Goal: Task Accomplishment & Management: Manage account settings

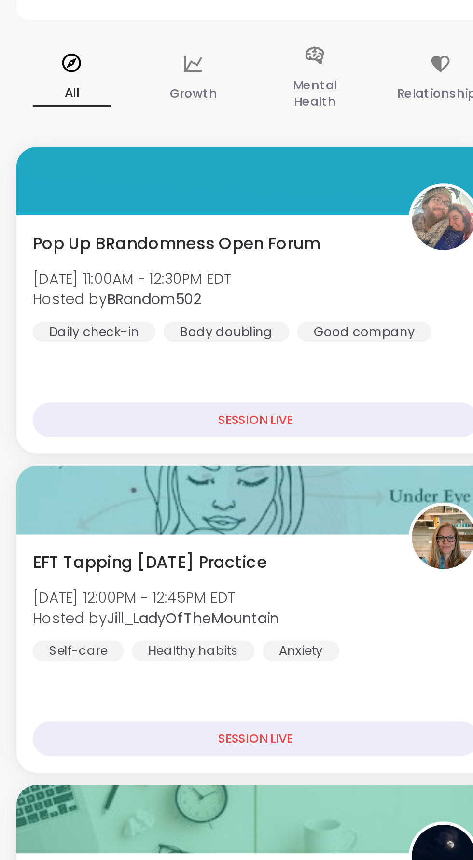
scroll to position [1, 0]
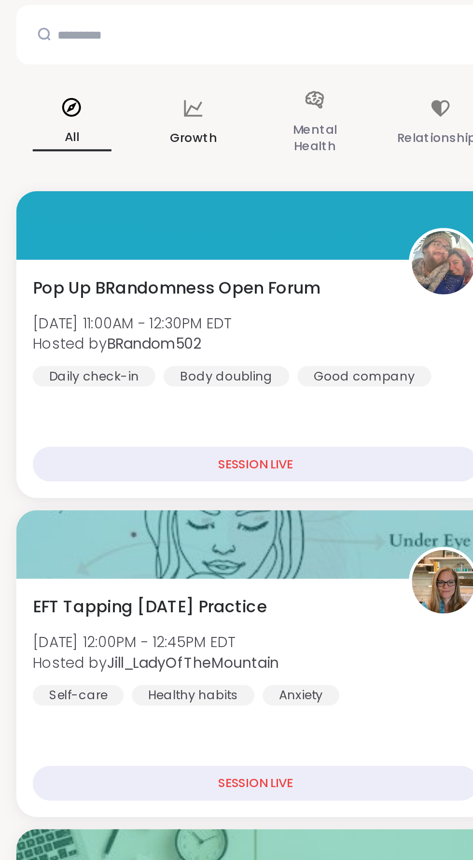
click at [97, 97] on div "Growth" at bounding box center [91, 106] width 53 height 48
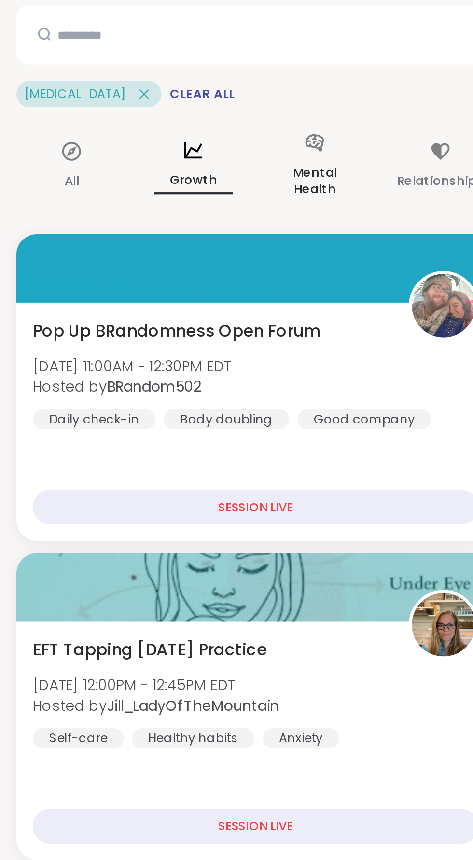
click at [144, 116] on icon at bounding box center [148, 115] width 11 height 11
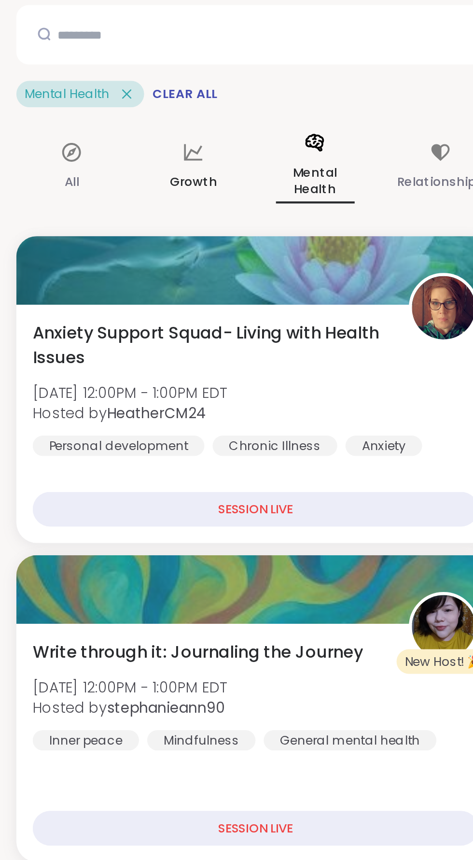
click at [91, 125] on div "Growth" at bounding box center [91, 126] width 53 height 49
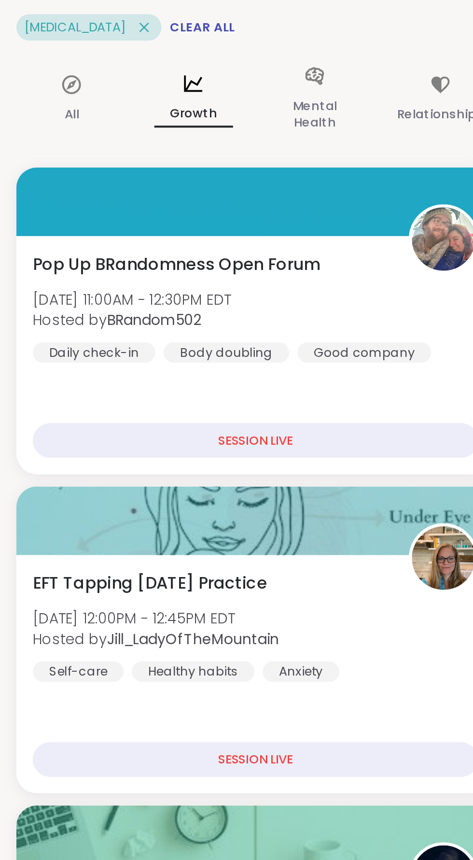
scroll to position [0, 0]
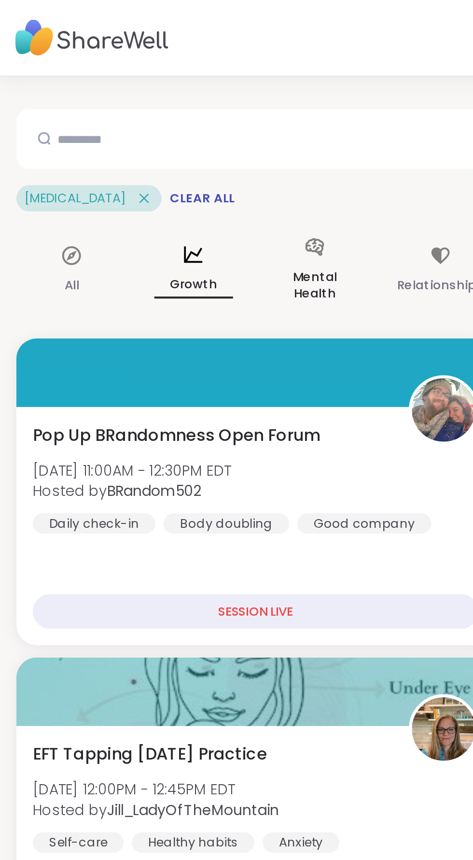
click at [145, 117] on icon at bounding box center [148, 117] width 9 height 8
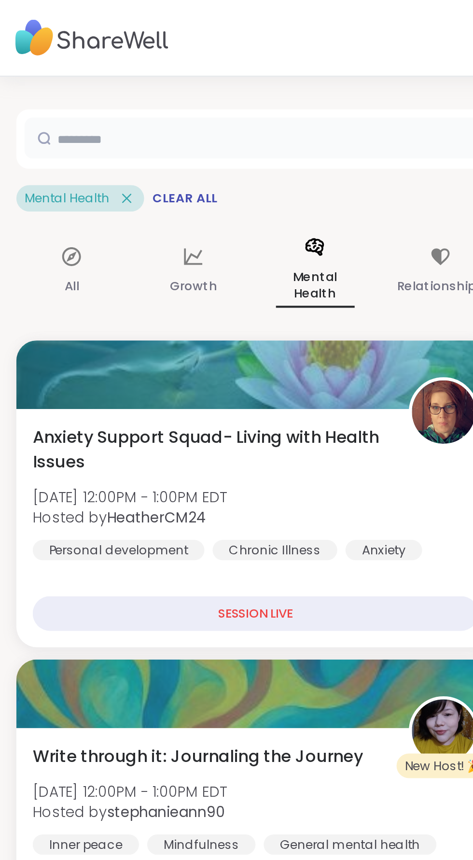
click at [60, 62] on input "text" at bounding box center [188, 65] width 352 height 19
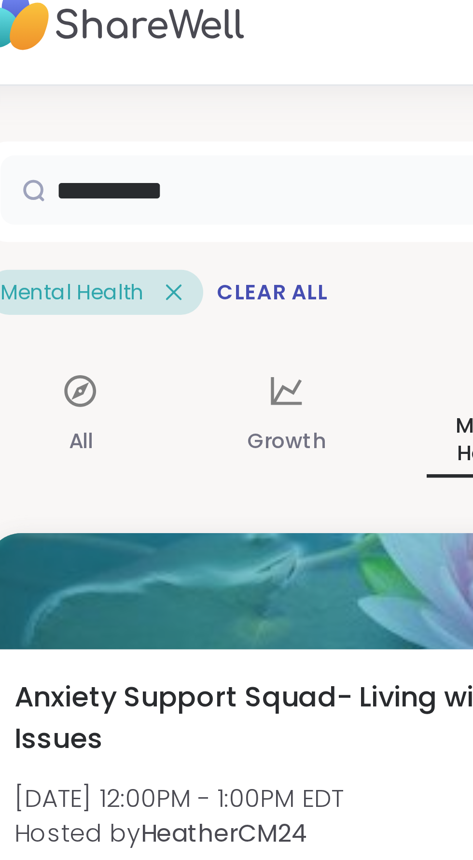
type input "*********"
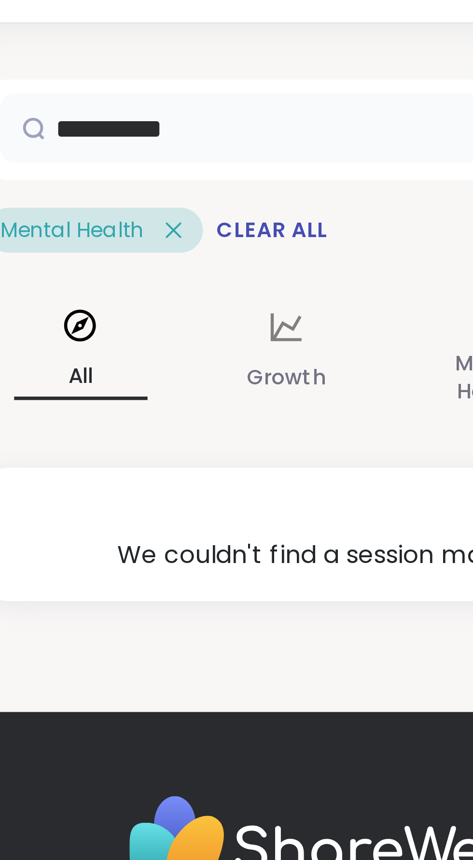
click at [106, 62] on input "*********" at bounding box center [188, 65] width 352 height 19
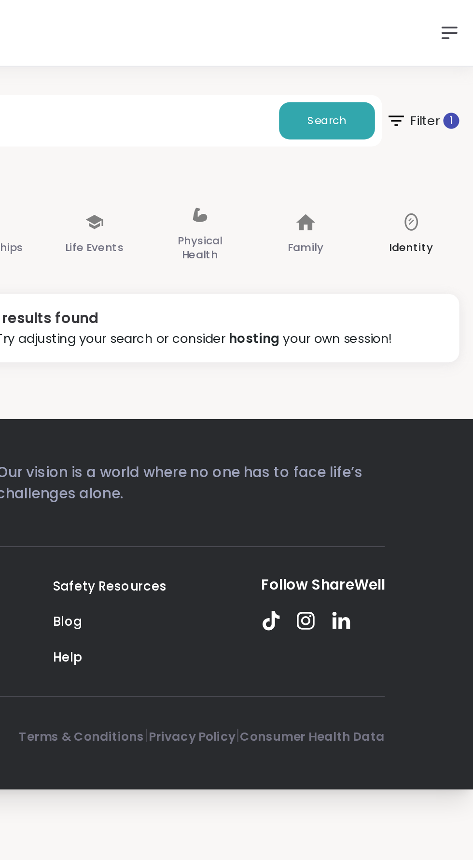
click at [437, 121] on icon at bounding box center [439, 120] width 11 height 11
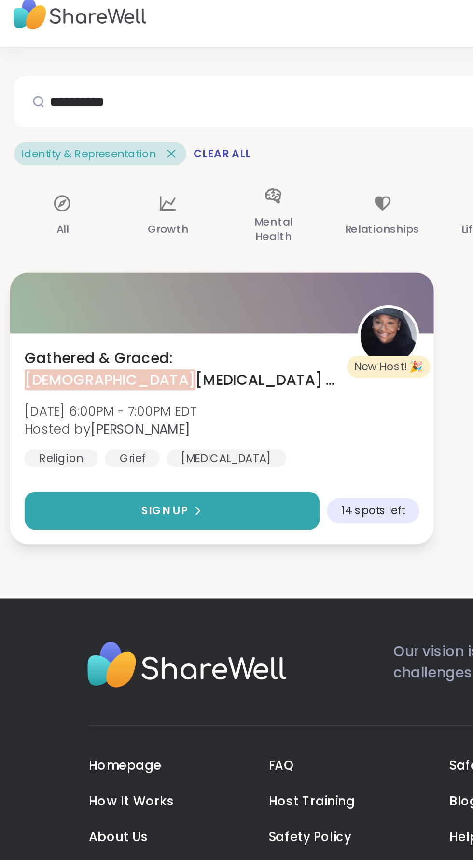
click at [49, 286] on button "Sign Up" at bounding box center [94, 288] width 161 height 21
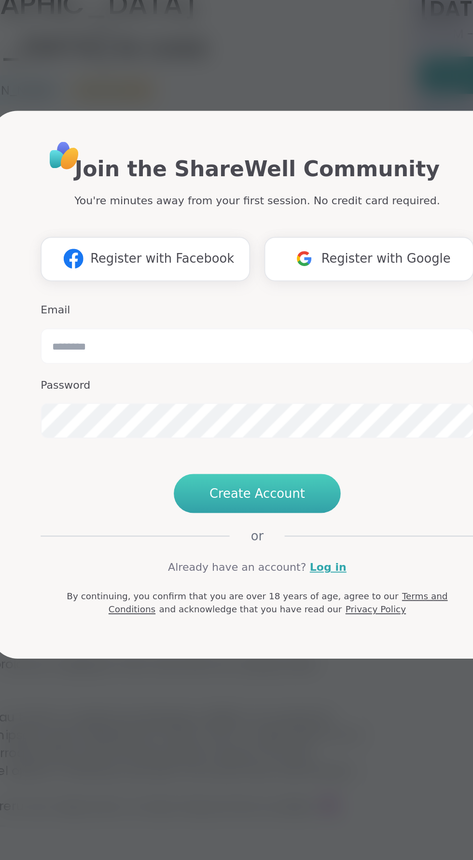
click at [228, 494] on span "Create Account" at bounding box center [237, 489] width 52 height 10
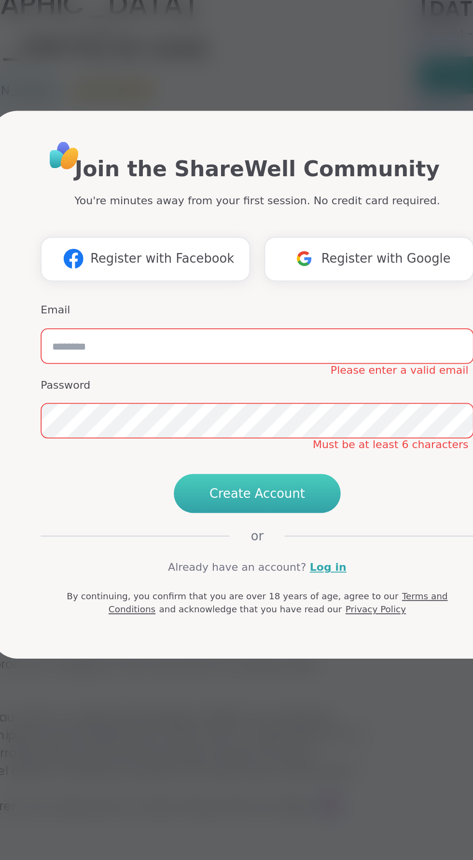
click at [231, 494] on span "Create Account" at bounding box center [237, 489] width 52 height 10
click at [207, 419] on input "email" at bounding box center [237, 408] width 236 height 19
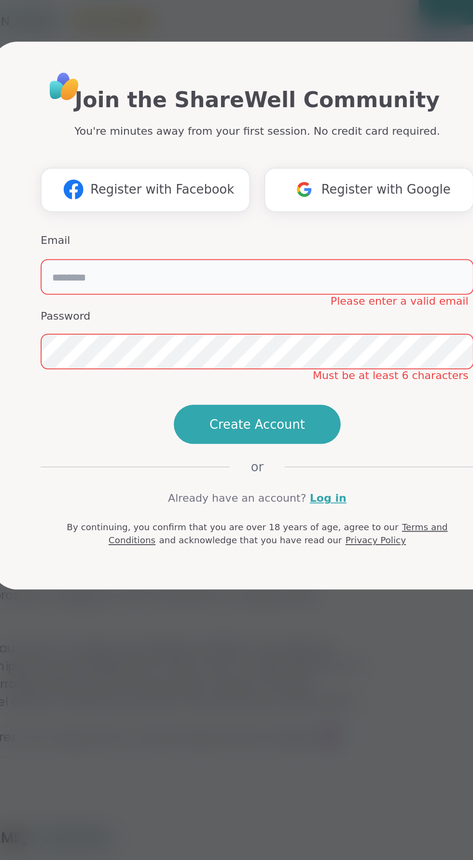
click at [153, 399] on input "email" at bounding box center [237, 408] width 236 height 19
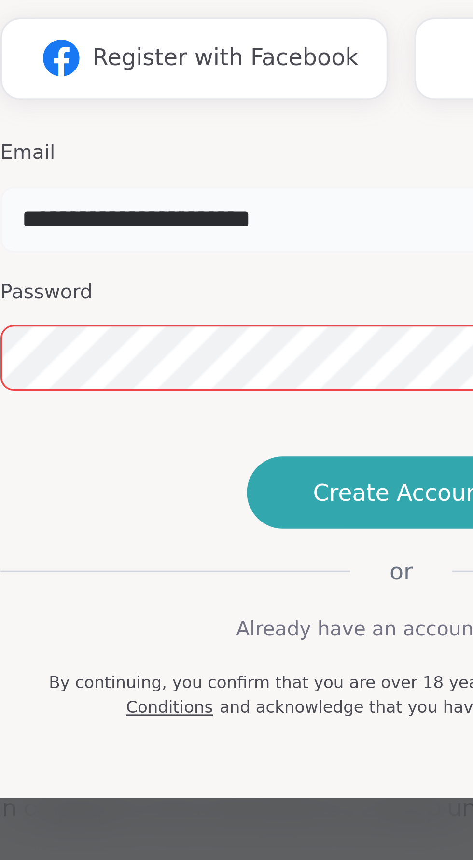
type input "**********"
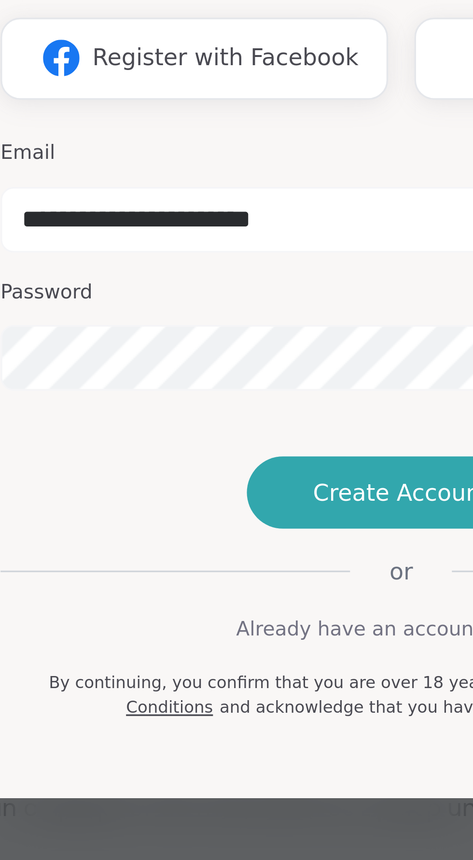
click at [212, 385] on h3 "Email" at bounding box center [237, 389] width 236 height 8
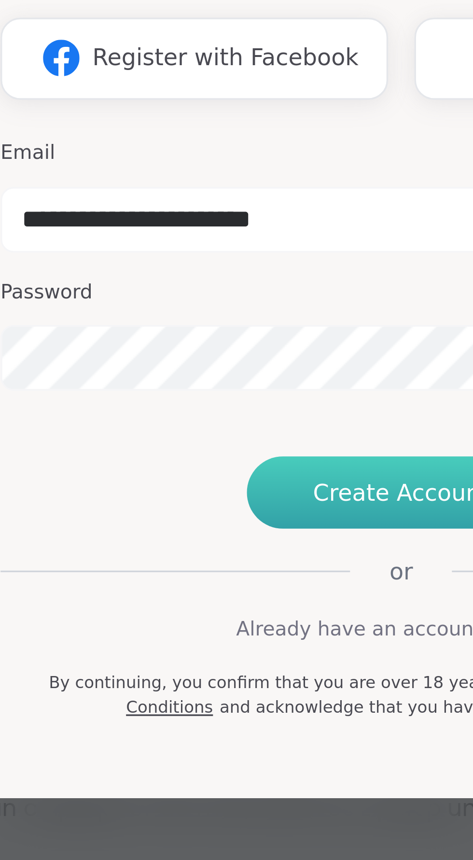
click at [235, 494] on span "Create Account" at bounding box center [237, 489] width 52 height 10
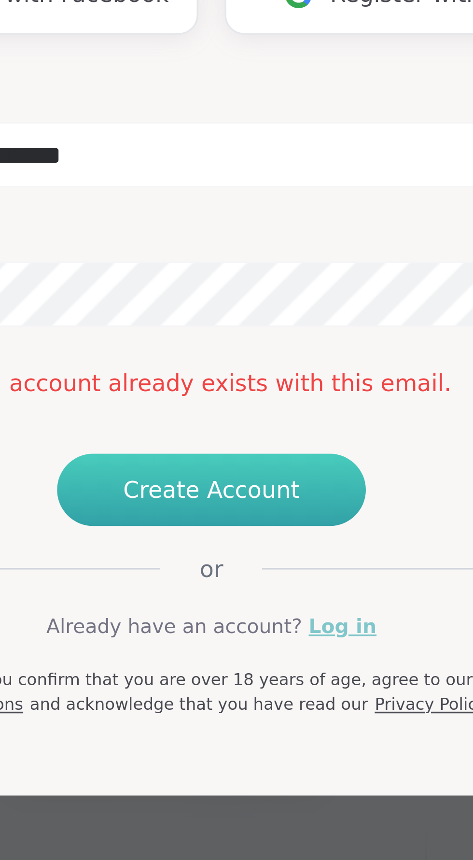
click at [269, 543] on link "Log in" at bounding box center [275, 538] width 20 height 9
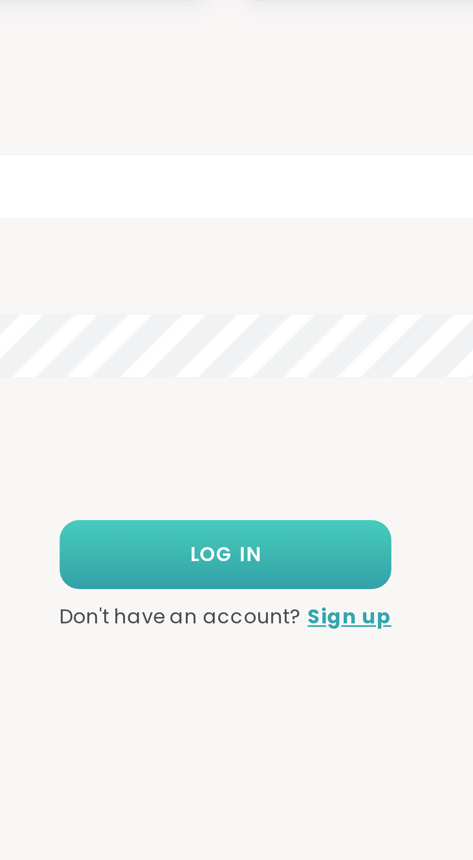
click at [240, 563] on span "LOG IN" at bounding box center [236, 558] width 21 height 9
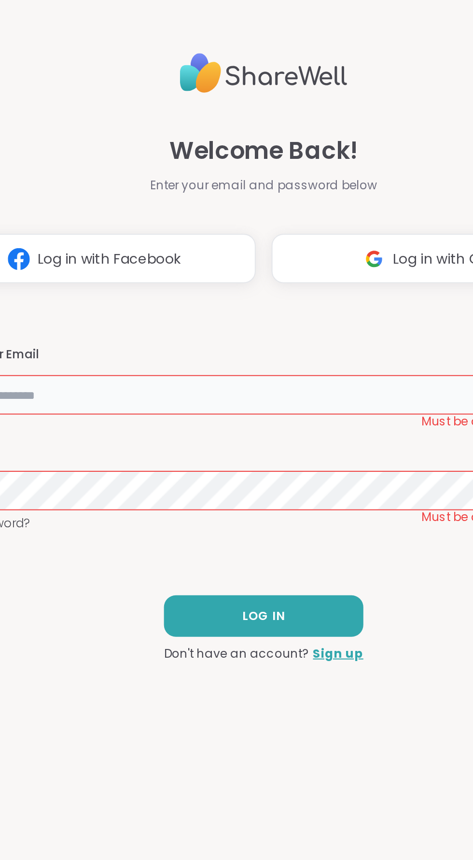
click at [218, 444] on input "text" at bounding box center [236, 449] width 331 height 19
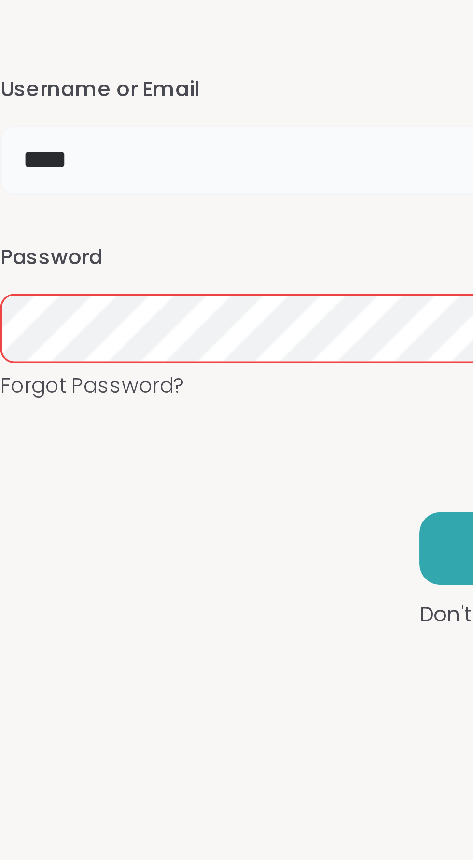
type input "**********"
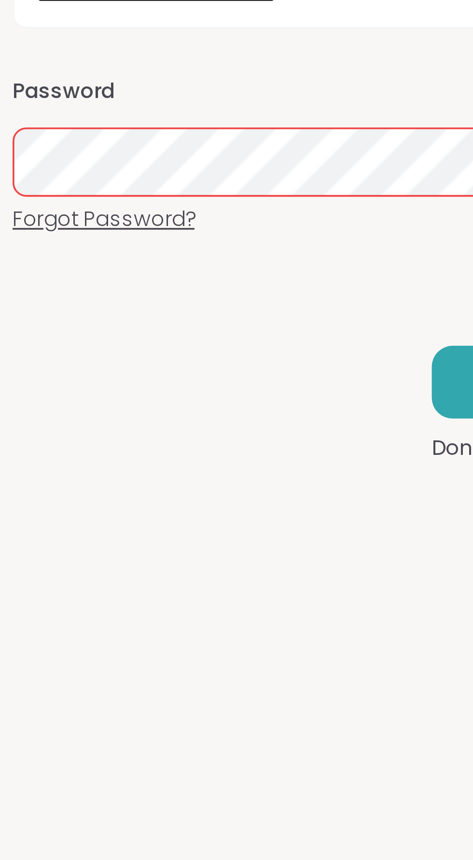
click at [107, 510] on link "Forgot Password?" at bounding box center [236, 512] width 331 height 9
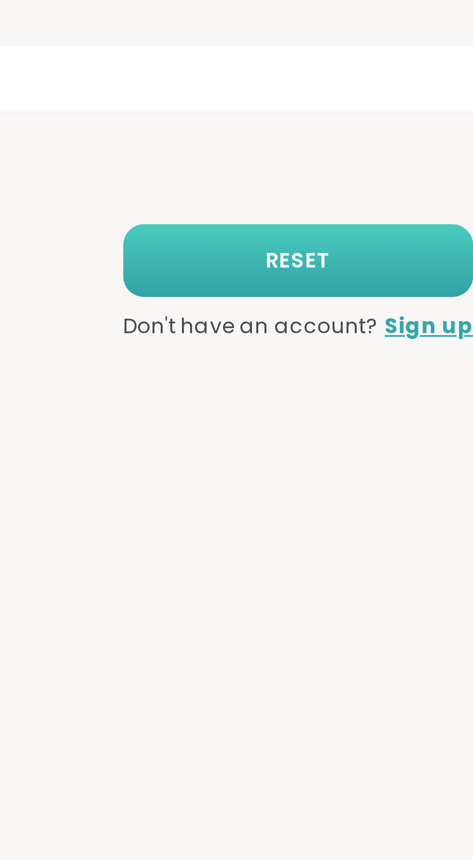
click at [244, 505] on span "RESET" at bounding box center [236, 507] width 18 height 9
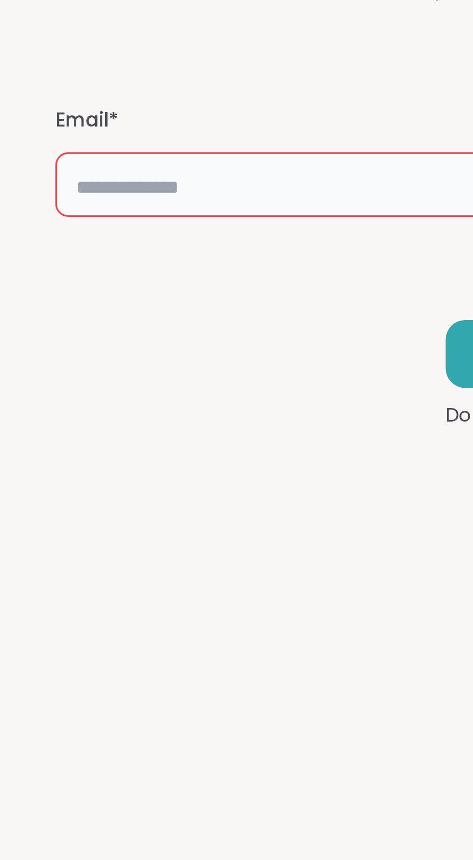
click at [141, 454] on input "text" at bounding box center [236, 456] width 331 height 19
type input "**********"
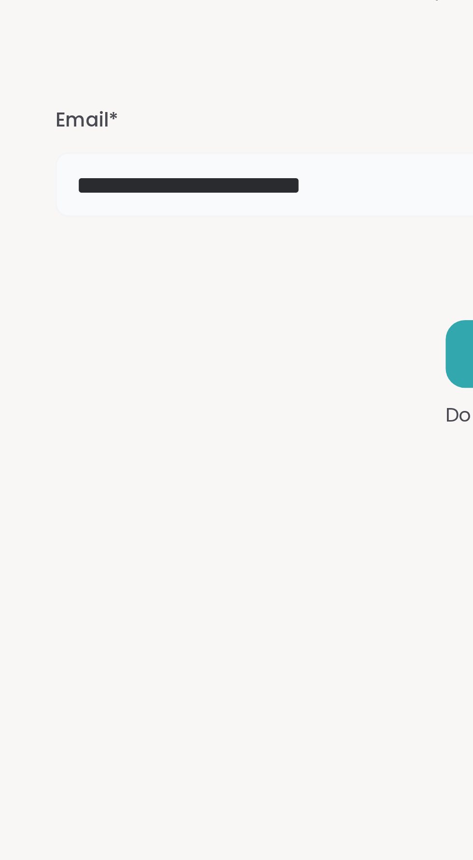
click at [185, 454] on input "**********" at bounding box center [236, 456] width 331 height 19
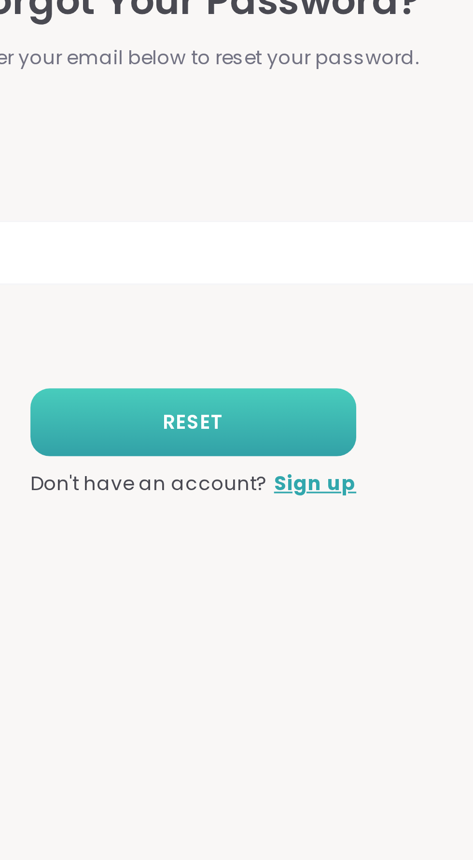
click at [262, 505] on button "RESET" at bounding box center [237, 507] width 98 height 20
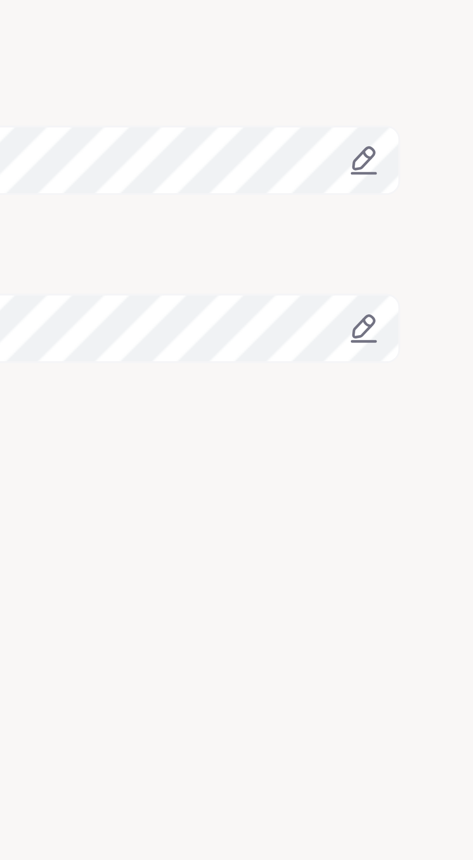
click at [395, 438] on icon at bounding box center [392, 440] width 6 height 6
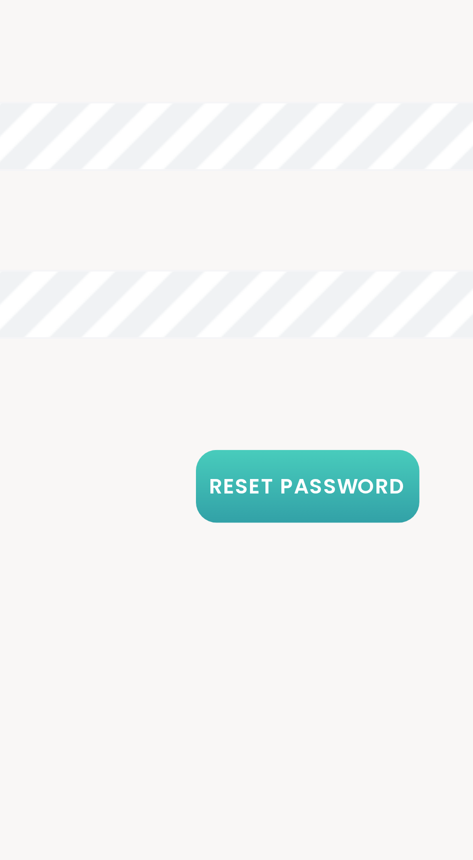
click at [249, 534] on span "RESET PASSWORD" at bounding box center [237, 537] width 55 height 9
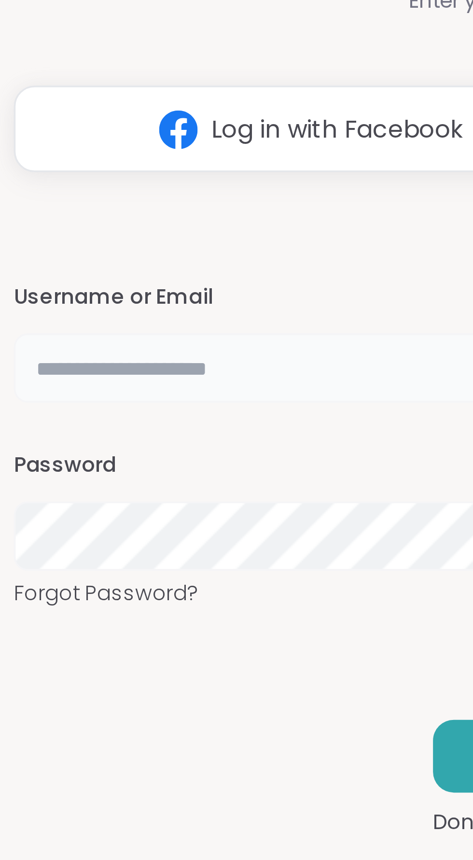
click at [119, 460] on input "text" at bounding box center [236, 449] width 331 height 19
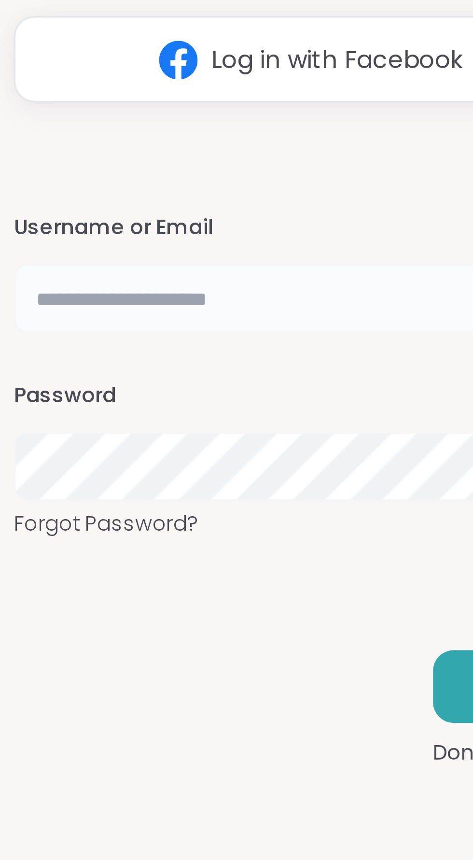
type input "**********"
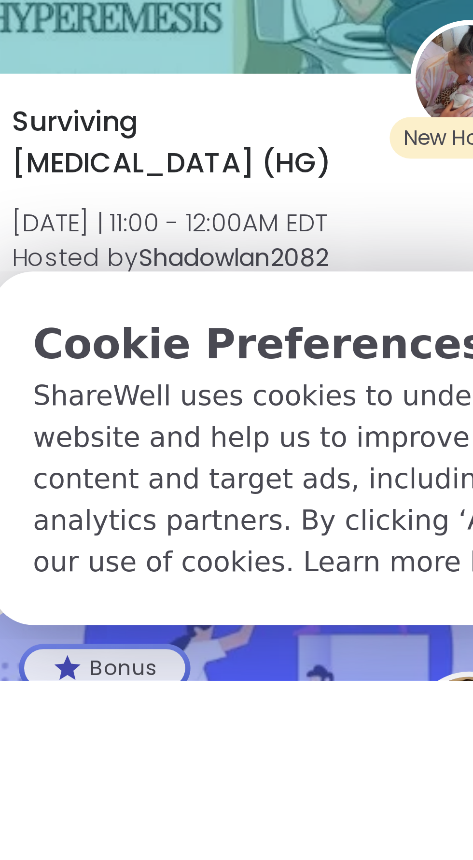
scroll to position [52, 0]
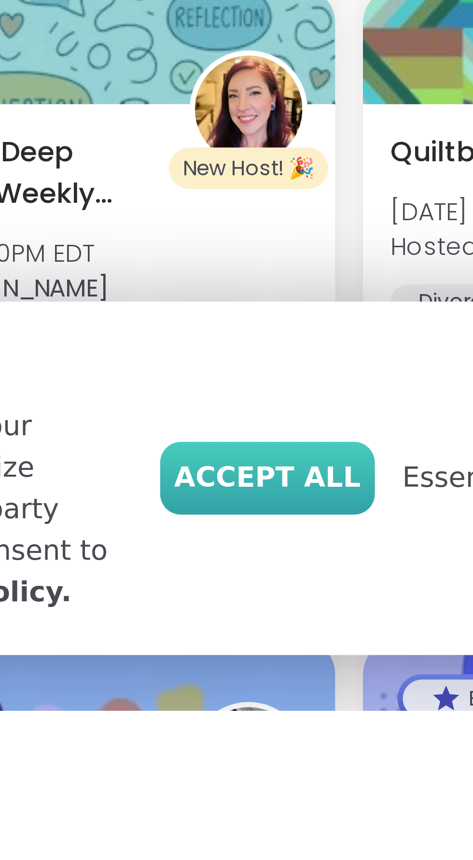
click at [335, 801] on span "Accept All" at bounding box center [321, 796] width 52 height 12
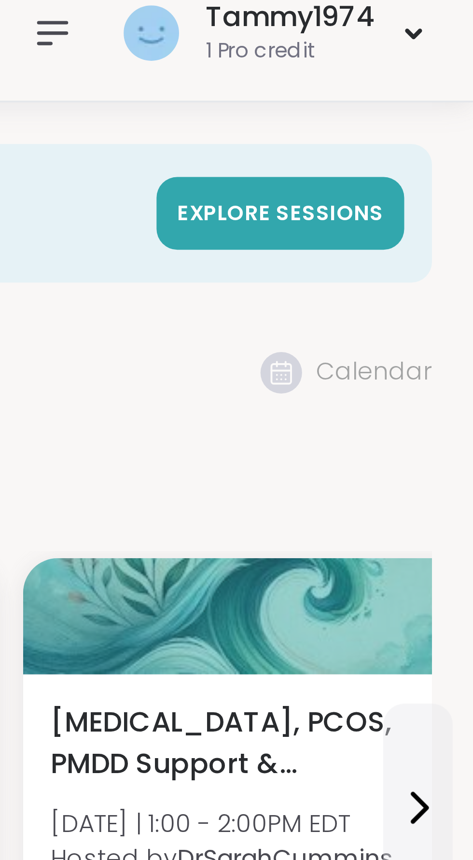
scroll to position [0, 0]
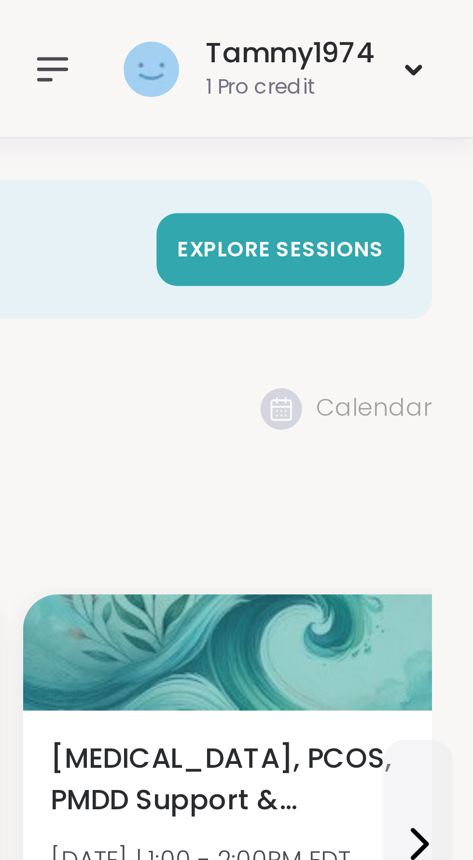
click at [358, 16] on icon at bounding box center [356, 19] width 8 height 6
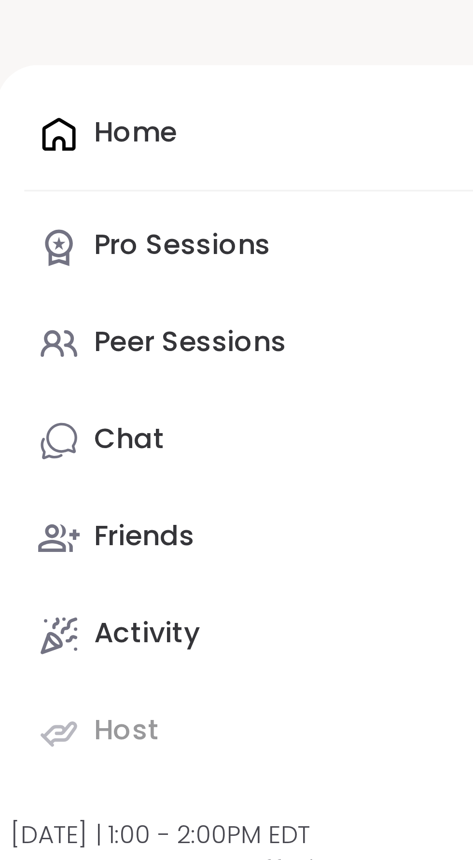
click at [229, 43] on div "Home Pro Sessions Peer Sessions Chat Friends Activity Host" at bounding box center [274, 127] width 181 height 205
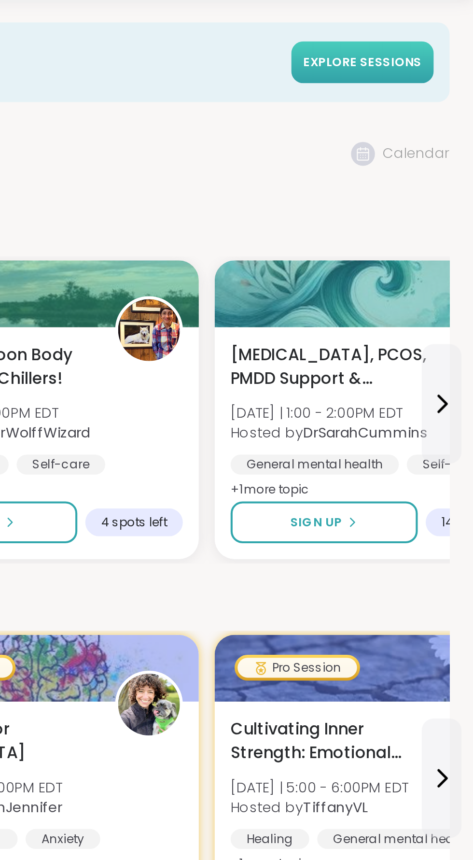
click at [441, 65] on span "Explore sessions" at bounding box center [419, 69] width 57 height 9
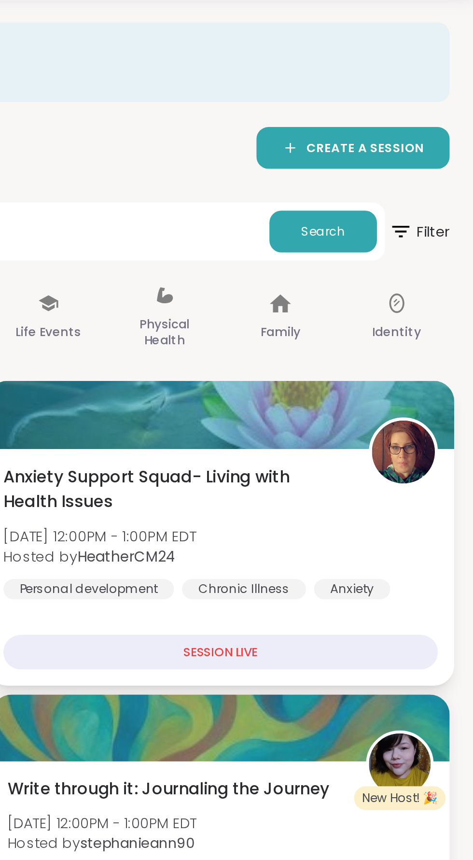
click at [333, 353] on div "SESSION LIVE" at bounding box center [350, 355] width 211 height 17
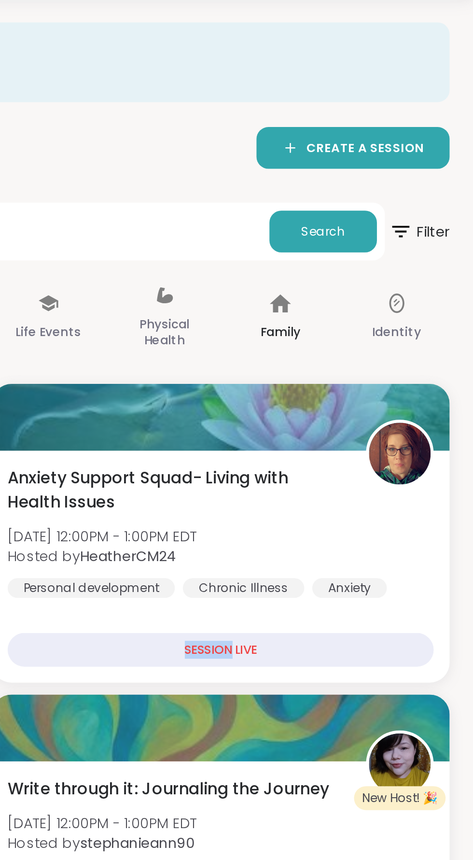
click at [402, 203] on div "Family" at bounding box center [380, 193] width 52 height 48
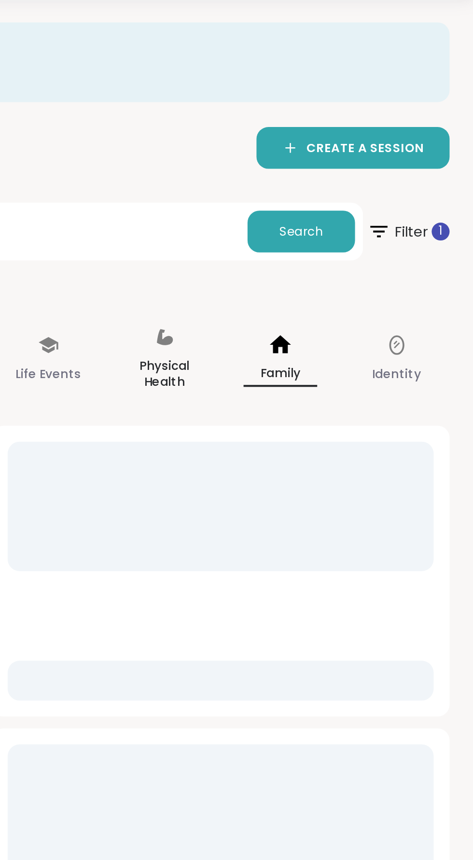
click at [325, 204] on icon at bounding box center [324, 203] width 8 height 8
